Goal: Information Seeking & Learning: Find specific fact

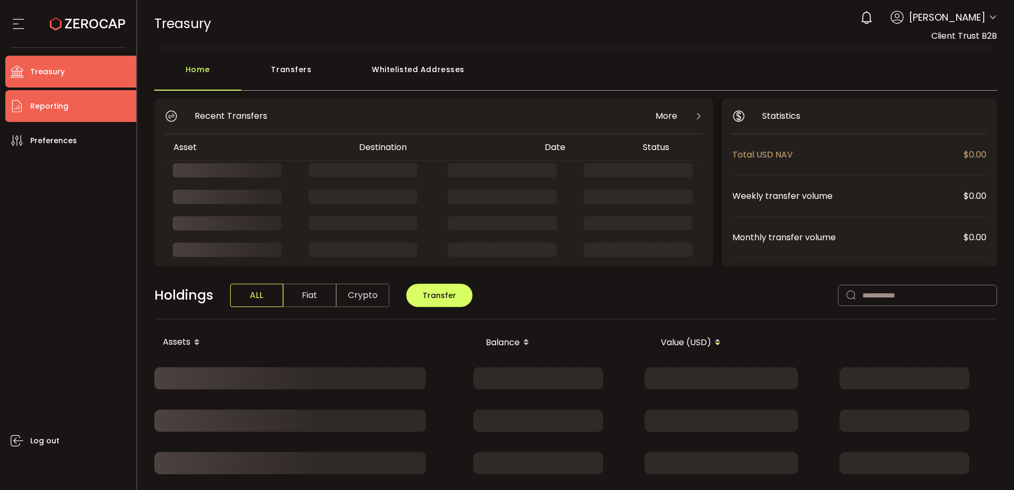
click at [46, 109] on span "Reporting" at bounding box center [49, 106] width 38 height 15
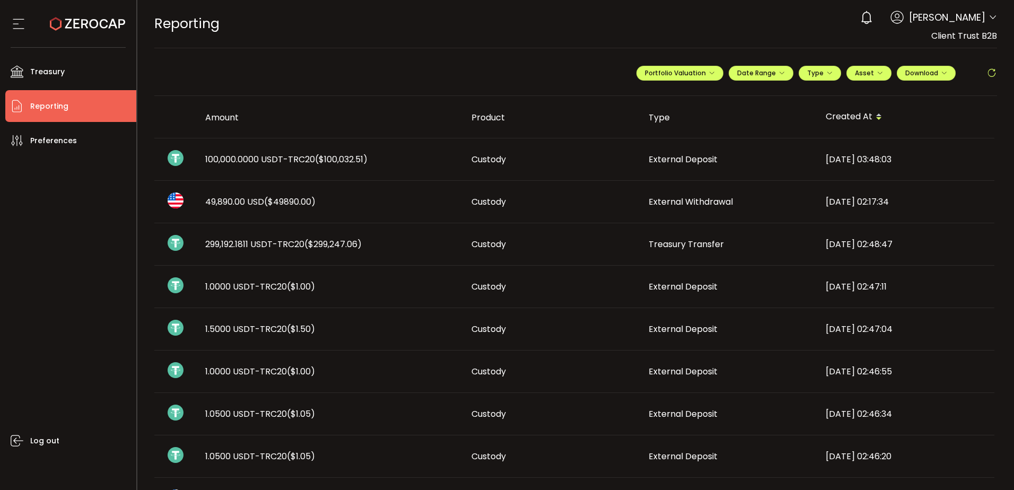
click at [407, 154] on div "100,000.0000 USDT-TRC20 ($100,032.51)" at bounding box center [330, 159] width 266 height 12
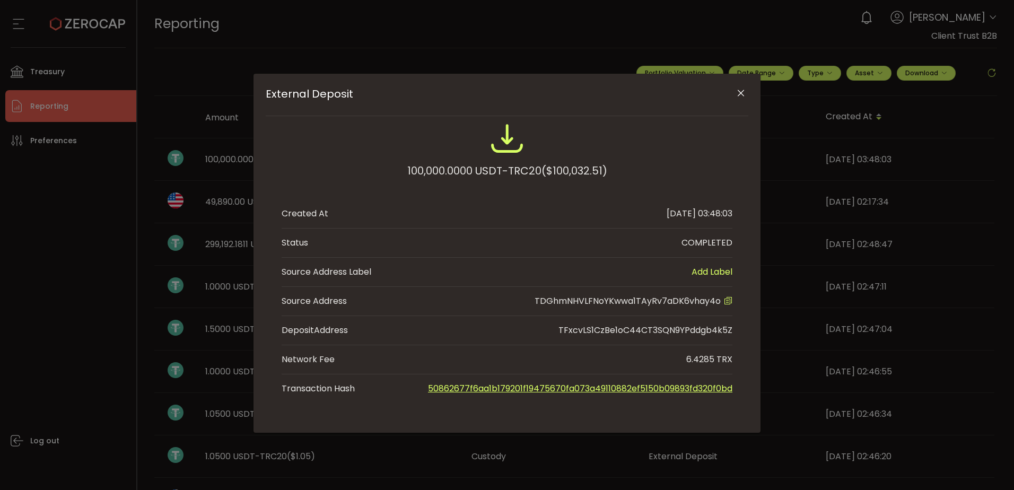
click at [593, 300] on span "TDGhmNHVLFNoYKwwa1TAyRv7aDK6vhay4o" at bounding box center [628, 301] width 186 height 12
copy span "TDGhmNHVLFNoYKwwa1TAyRv7aDK6vhay4o"
click at [740, 94] on icon "Close" at bounding box center [741, 93] width 11 height 11
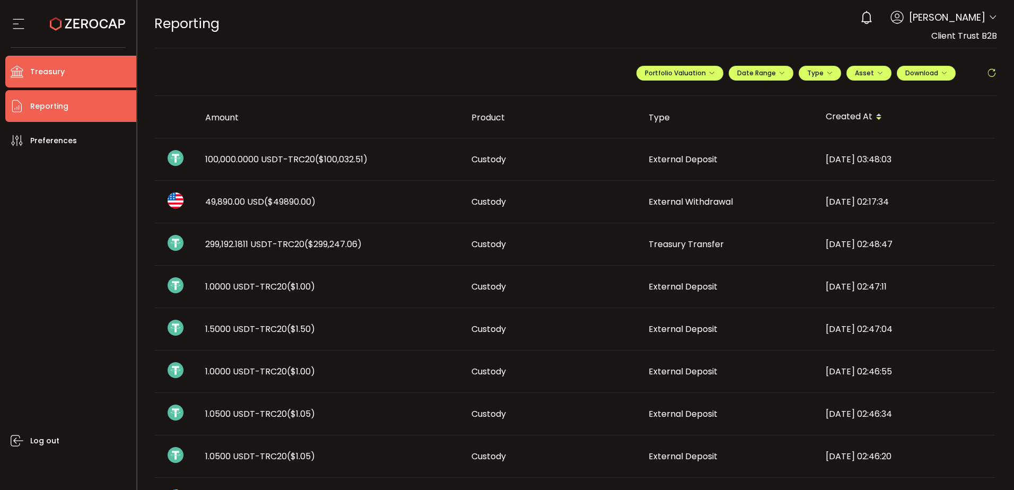
click at [70, 74] on li "Treasury" at bounding box center [70, 72] width 131 height 32
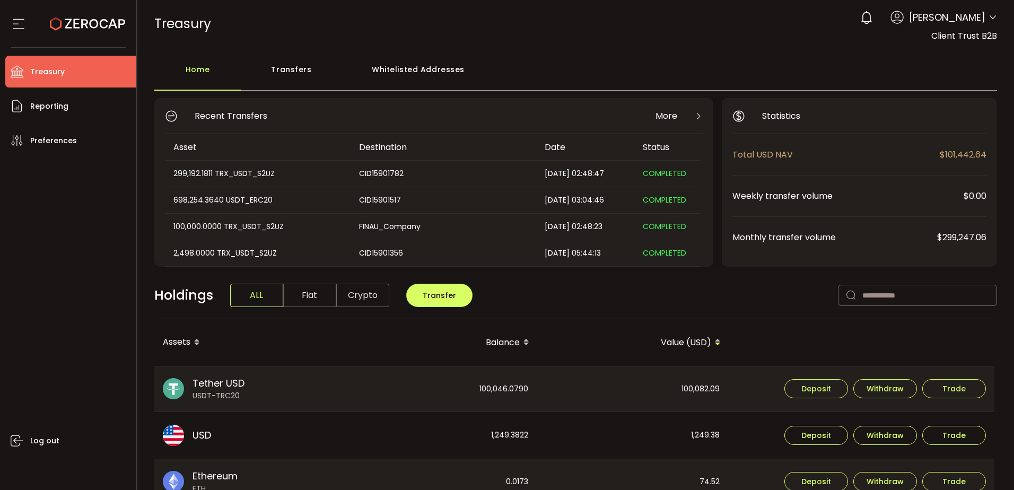
click at [406, 51] on main "Home Transfers Whitelisted Addresses Recent Transfers More Asset Destination Da…" at bounding box center [575, 462] width 877 height 829
click at [412, 69] on div "Whitelisted Addresses" at bounding box center [418, 75] width 153 height 32
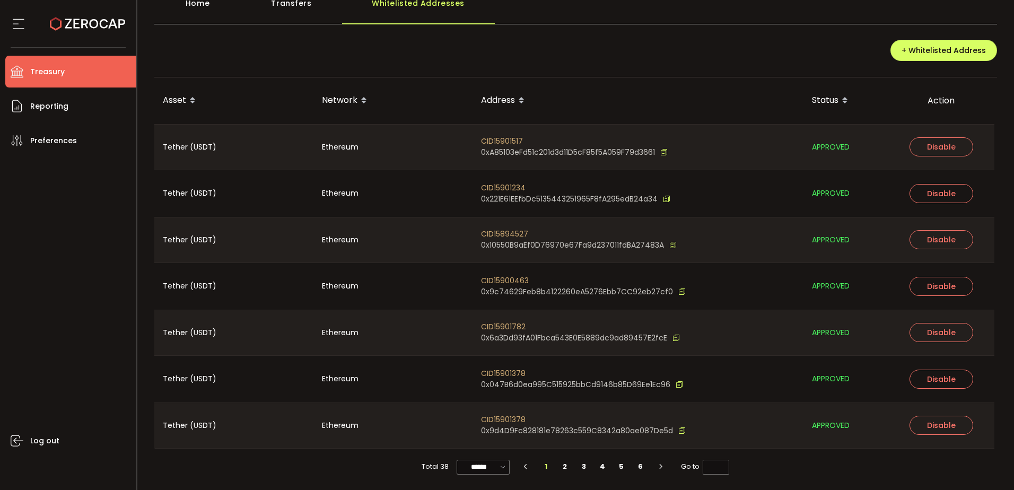
scroll to position [67, 0]
click at [470, 464] on input "******" at bounding box center [483, 466] width 53 height 15
click at [474, 443] on span "100/page" at bounding box center [483, 440] width 34 height 11
type input "********"
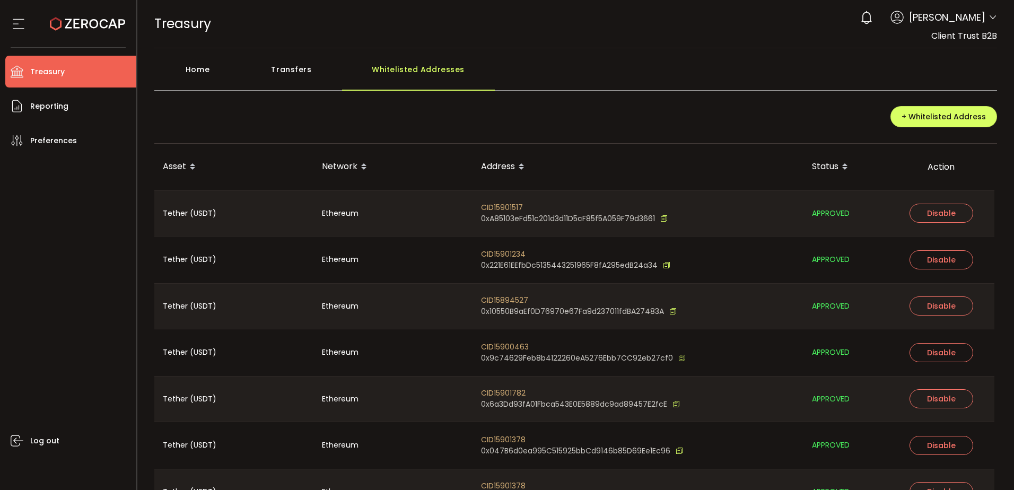
scroll to position [763, 0]
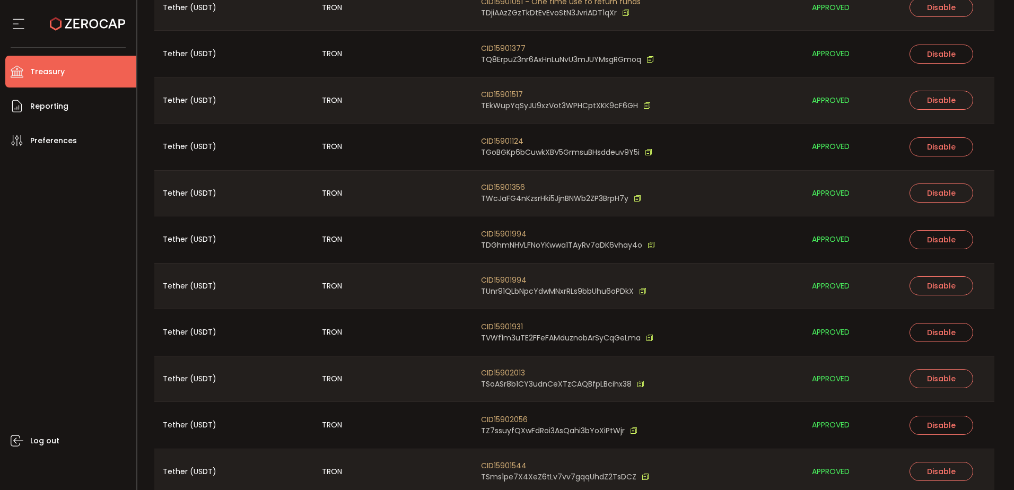
click at [503, 232] on span "CID15901994" at bounding box center [568, 234] width 174 height 11
copy span "CID15901994"
click at [649, 245] on icon at bounding box center [651, 245] width 7 height 11
click at [93, 73] on li "Treasury" at bounding box center [70, 72] width 131 height 32
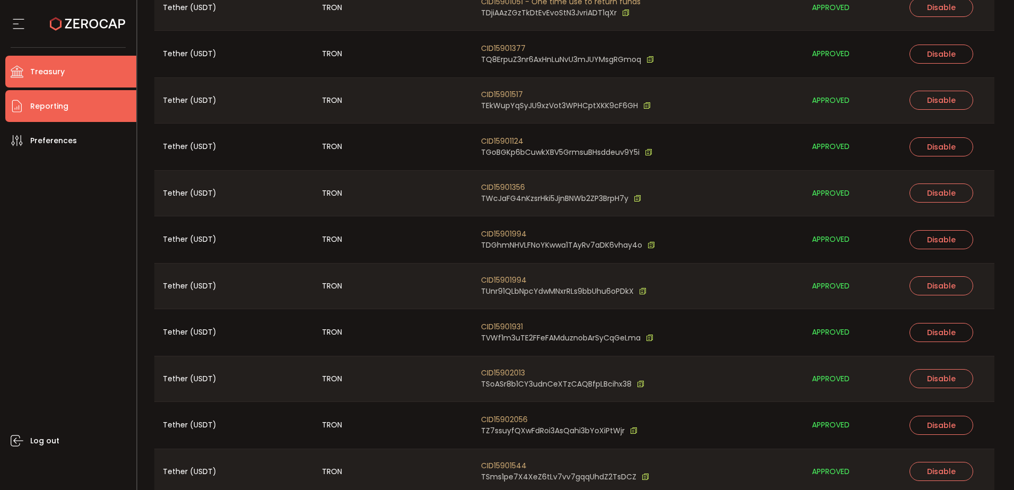
click at [86, 109] on li "Reporting" at bounding box center [70, 106] width 131 height 32
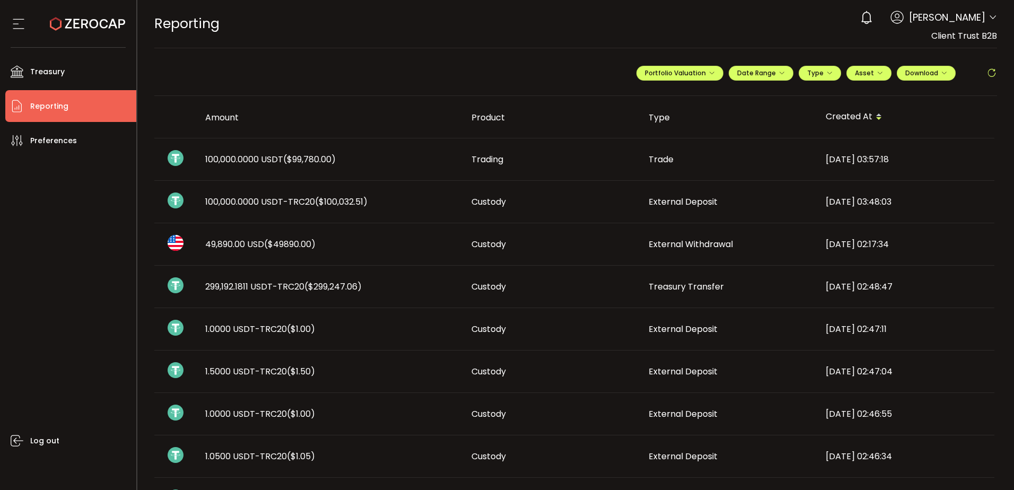
click at [345, 198] on span "($100,032.51)" at bounding box center [341, 202] width 53 height 12
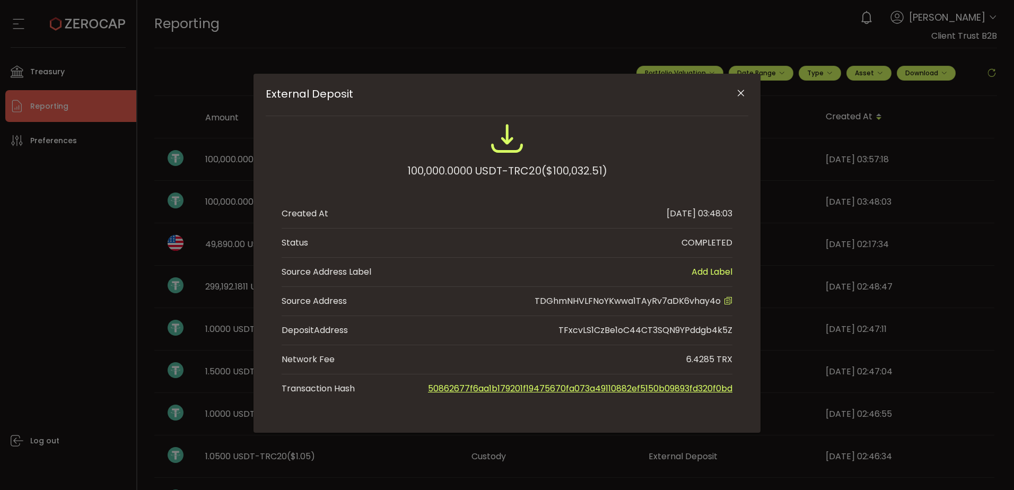
click at [742, 92] on icon "Close" at bounding box center [741, 93] width 11 height 11
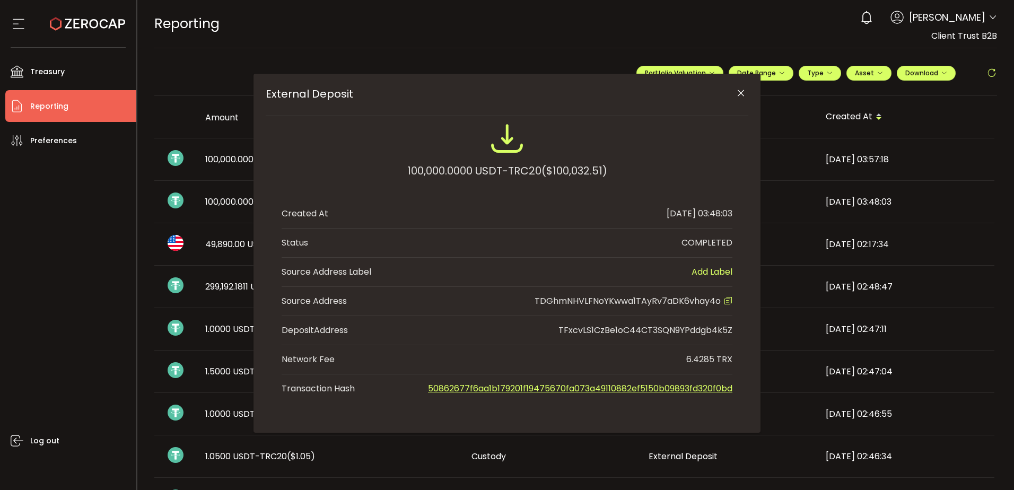
click at [626, 40] on div "**********" at bounding box center [575, 245] width 877 height 490
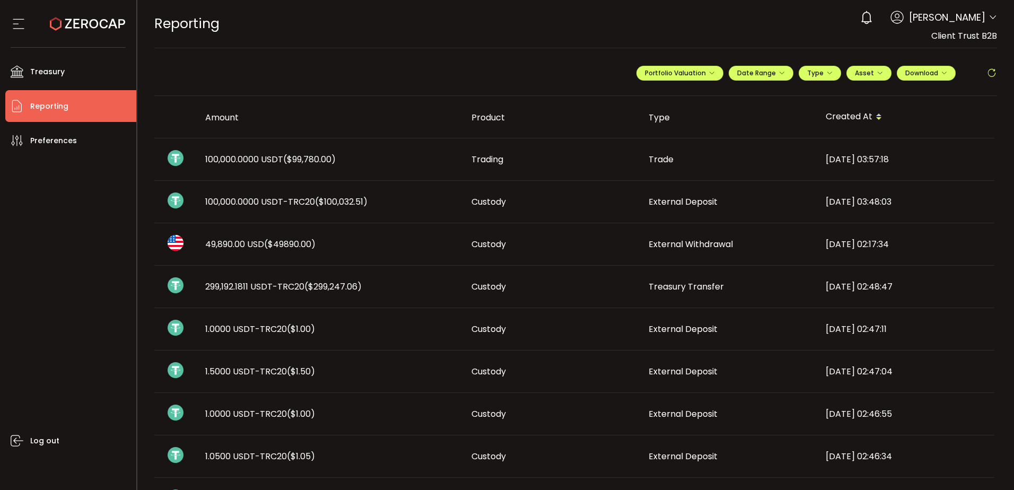
click at [740, 34] on div "REPORTING Buy Power $0.00 USD Reporting Reporting Verify Your Identity 0 [PERSO…" at bounding box center [575, 24] width 843 height 48
